Goal: Find specific page/section: Find specific page/section

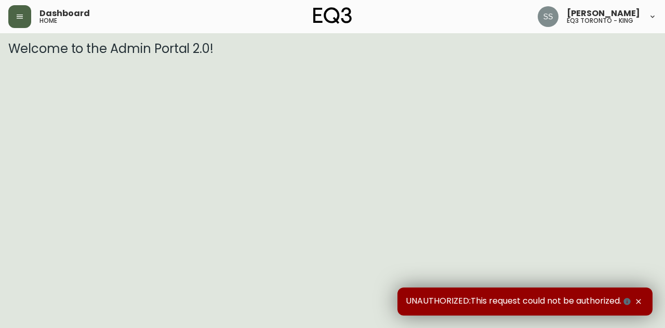
click at [19, 21] on button "button" at bounding box center [19, 16] width 23 height 23
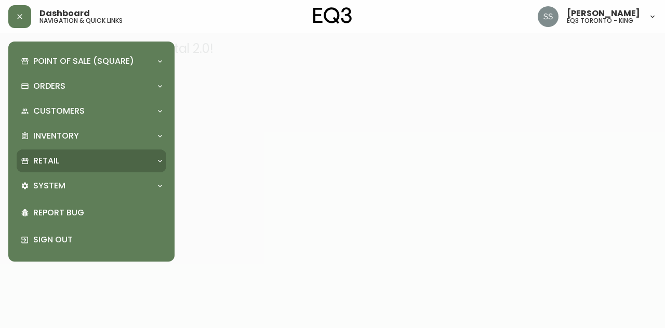
click at [99, 170] on div "Retail" at bounding box center [92, 161] width 150 height 23
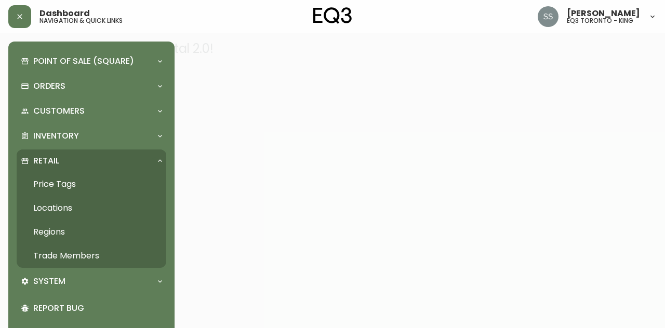
click at [89, 257] on link "Trade Members" at bounding box center [92, 256] width 150 height 24
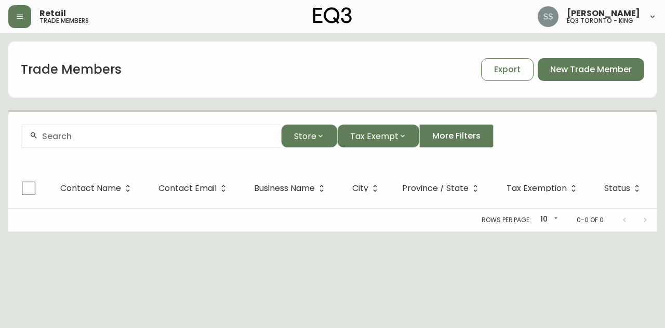
click at [227, 145] on div at bounding box center [151, 136] width 260 height 23
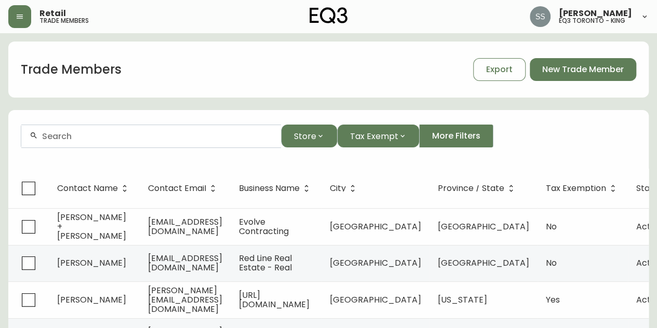
paste input "[PERSON_NAME][EMAIL_ADDRESS][DOMAIN_NAME]"
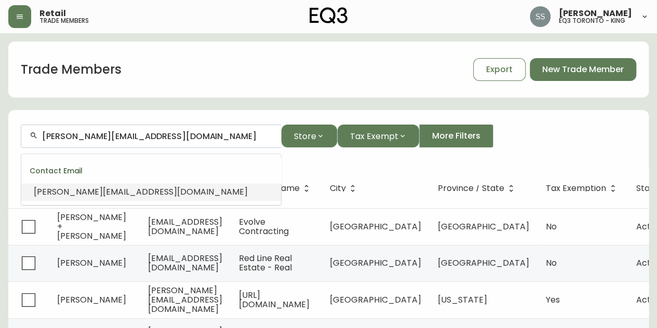
click at [169, 192] on li "[PERSON_NAME][EMAIL_ADDRESS][DOMAIN_NAME]" at bounding box center [151, 192] width 260 height 18
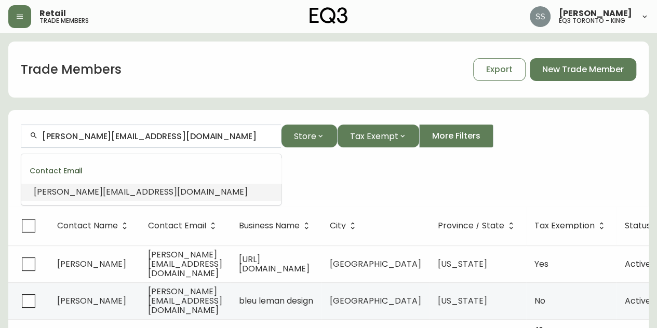
drag, startPoint x: 184, startPoint y: 132, endPoint x: 0, endPoint y: 131, distance: 183.9
click at [0, 131] on main "Trade Members Export New Trade Member [PERSON_NAME][EMAIL_ADDRESS][DOMAIN_NAME]…" at bounding box center [328, 188] width 657 height 310
paste input "[PERSON_NAME][EMAIL_ADDRESS][DOMAIN_NAME]"
click at [179, 192] on li "[PERSON_NAME][EMAIL_ADDRESS][DOMAIN_NAME]" at bounding box center [151, 192] width 260 height 18
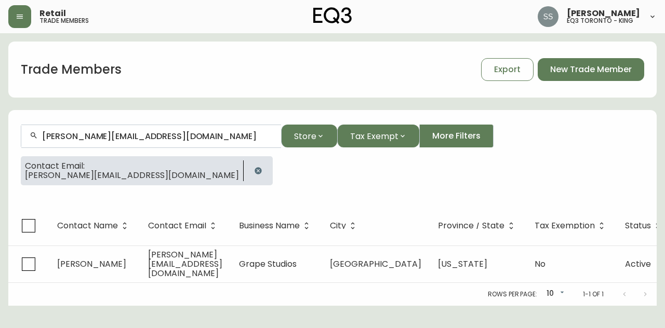
type input "[PERSON_NAME][EMAIL_ADDRESS][DOMAIN_NAME]"
